Goal: Transaction & Acquisition: Purchase product/service

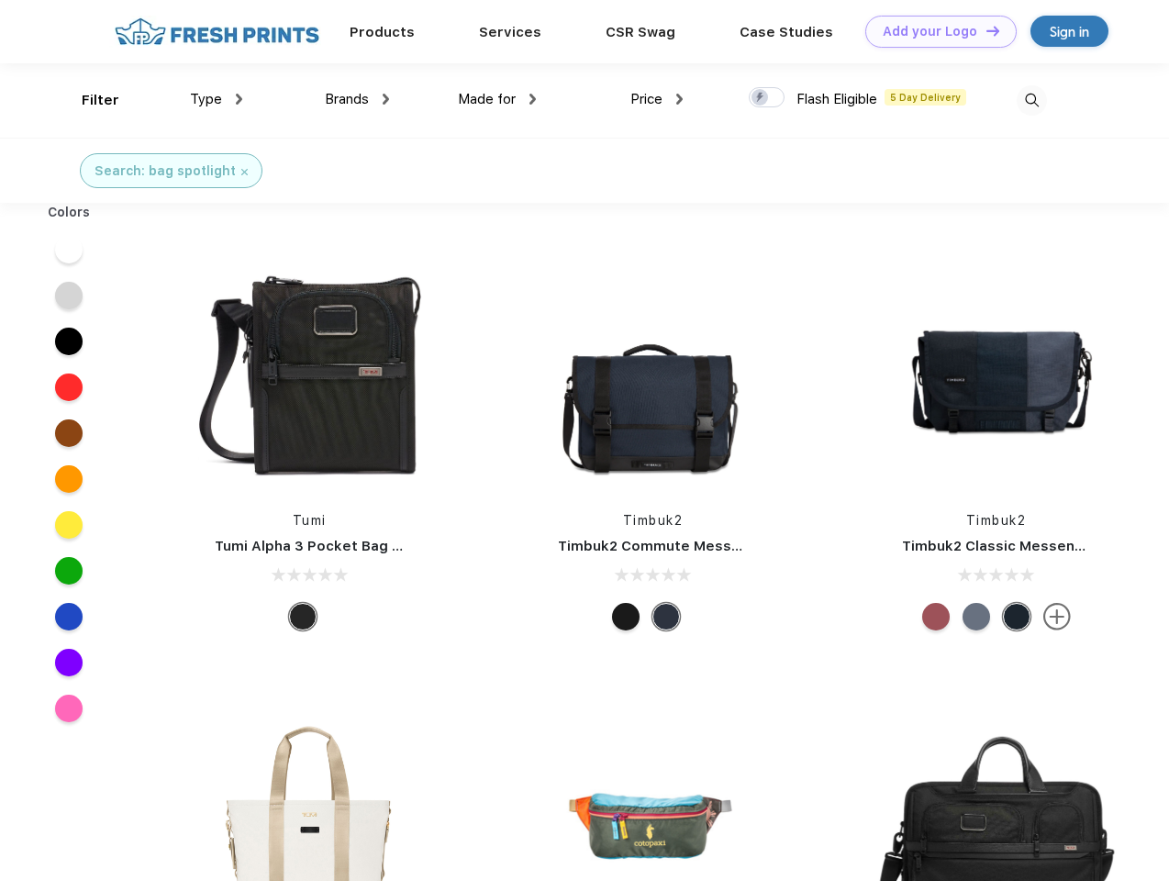
scroll to position [1, 0]
click at [934, 31] on link "Add your Logo Design Tool" at bounding box center [941, 32] width 151 height 32
click at [88, 100] on div "Filter" at bounding box center [101, 100] width 38 height 21
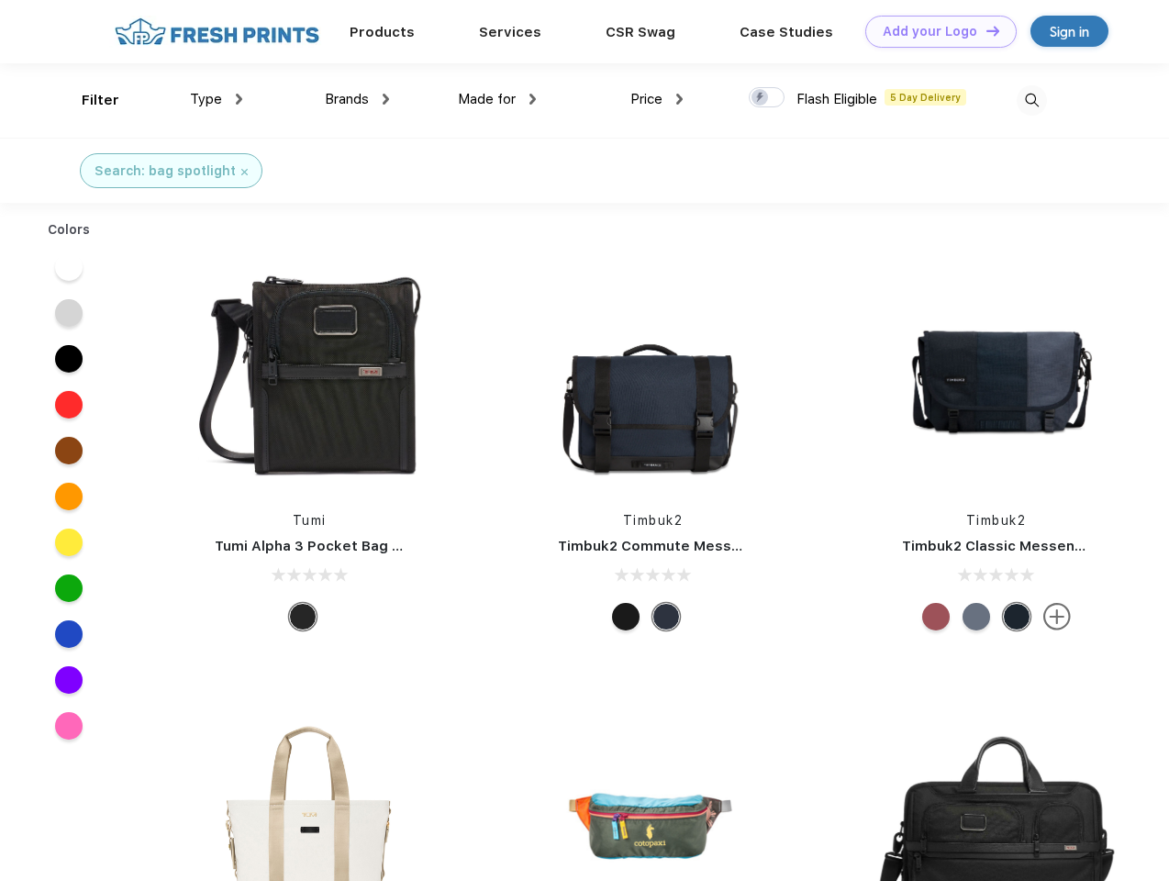
click at [217, 99] on span "Type" at bounding box center [206, 99] width 32 height 17
click at [357, 99] on span "Brands" at bounding box center [347, 99] width 44 height 17
click at [497, 99] on span "Made for" at bounding box center [487, 99] width 58 height 17
click at [657, 99] on span "Price" at bounding box center [647, 99] width 32 height 17
click at [767, 98] on div at bounding box center [767, 97] width 36 height 20
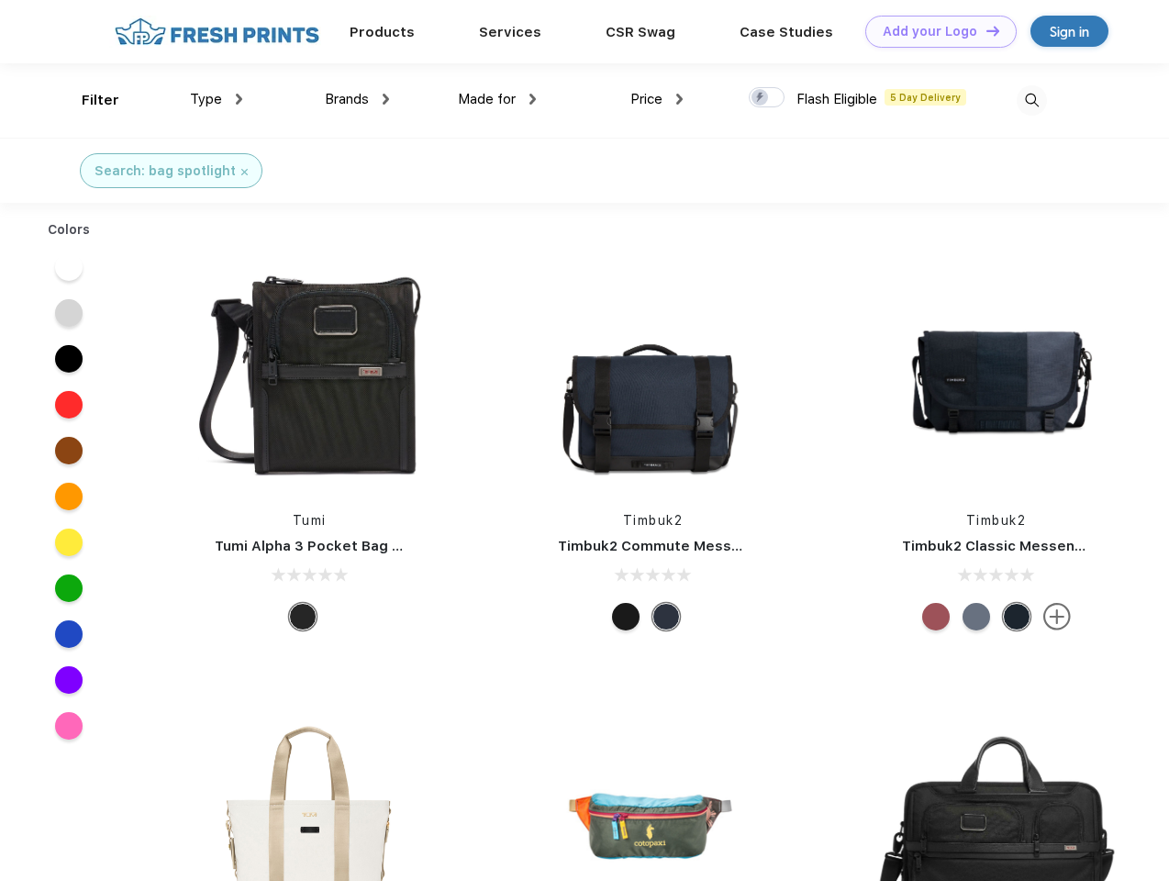
click at [761, 98] on input "checkbox" at bounding box center [755, 92] width 12 height 12
click at [1032, 100] on img at bounding box center [1032, 100] width 30 height 30
click at [69, 250] on div at bounding box center [69, 267] width 71 height 46
click at [69, 296] on div at bounding box center [69, 313] width 71 height 46
